Goal: Find specific page/section: Find specific page/section

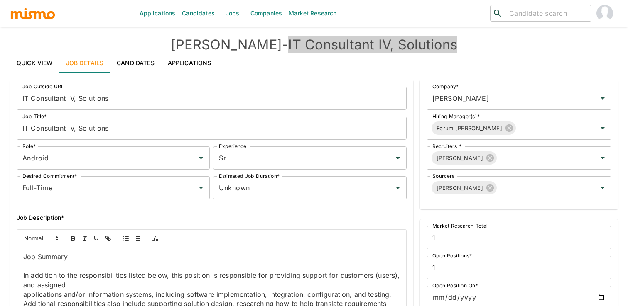
drag, startPoint x: 256, startPoint y: 46, endPoint x: 444, endPoint y: 39, distance: 188.2
click at [444, 39] on h4 "Kaiser - IT Consultant IV, Solutions" at bounding box center [314, 45] width 608 height 17
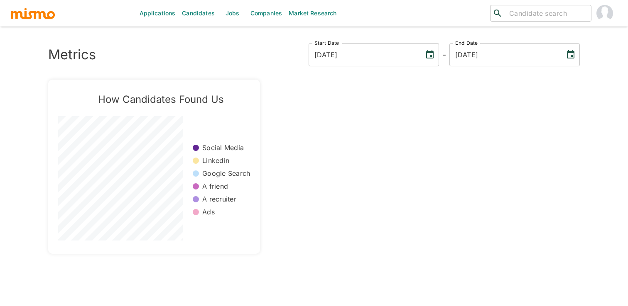
click at [549, 15] on input "search" at bounding box center [547, 13] width 82 height 12
type input "luis alonso"
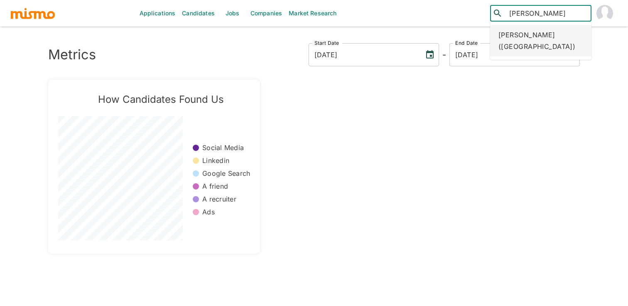
click at [567, 39] on div "Luis Alonso Paulino (Peru)" at bounding box center [540, 41] width 101 height 32
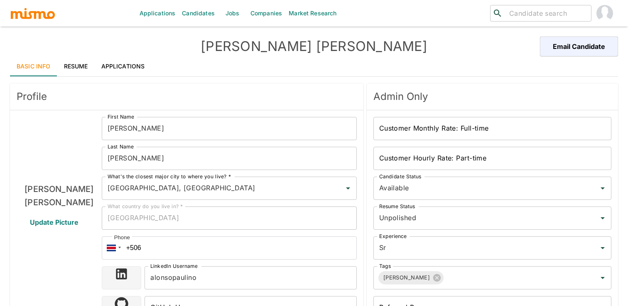
click at [527, 16] on input "search" at bounding box center [547, 13] width 82 height 12
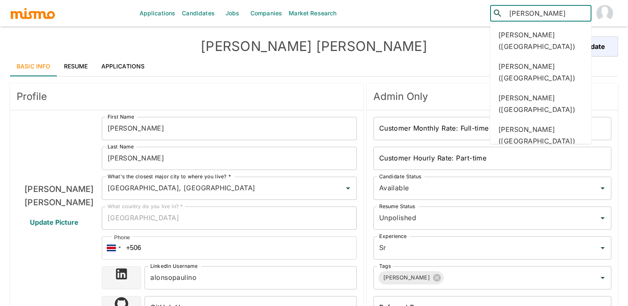
type input "luis salas"
